Goal: Navigation & Orientation: Find specific page/section

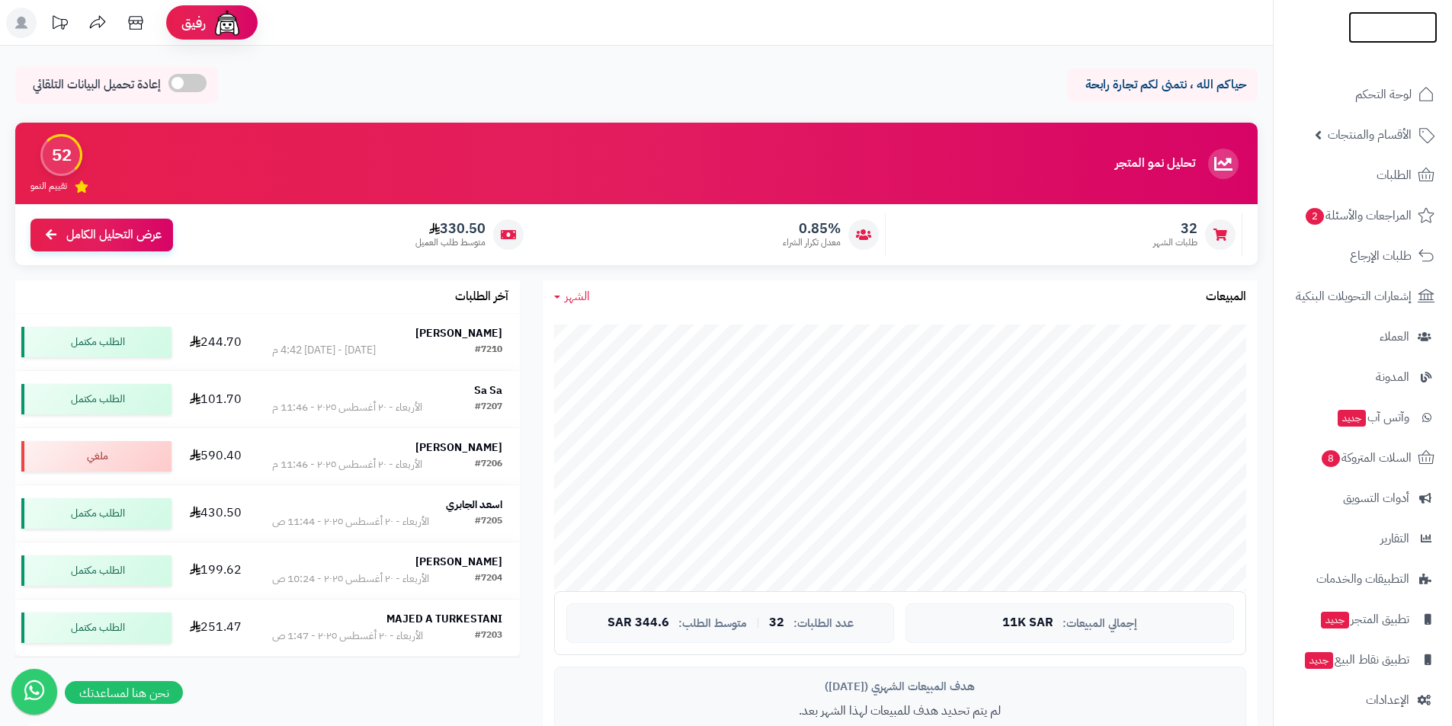
click at [1399, 22] on link at bounding box center [1392, 26] width 89 height 17
click at [1396, 43] on img at bounding box center [1392, 59] width 89 height 32
